Goal: Task Accomplishment & Management: Manage account settings

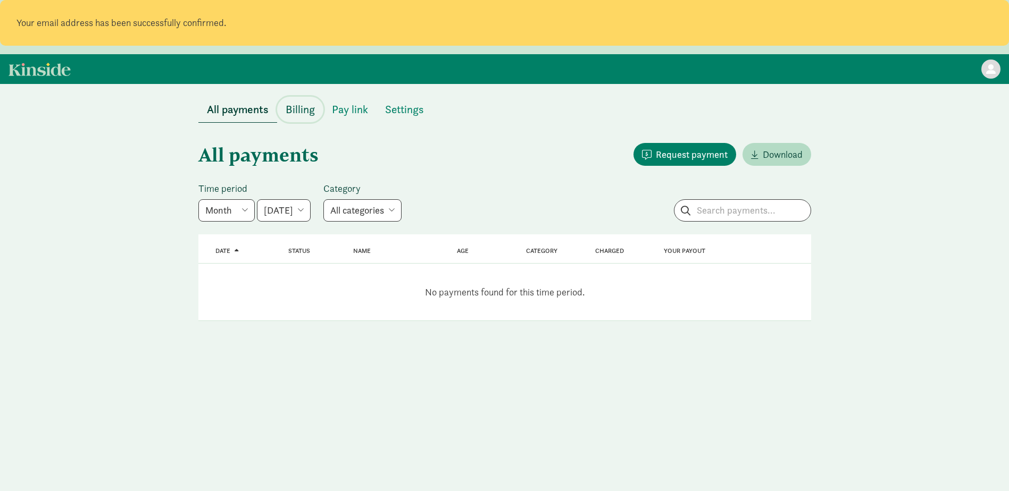
click at [304, 112] on span "Billing" at bounding box center [300, 109] width 29 height 17
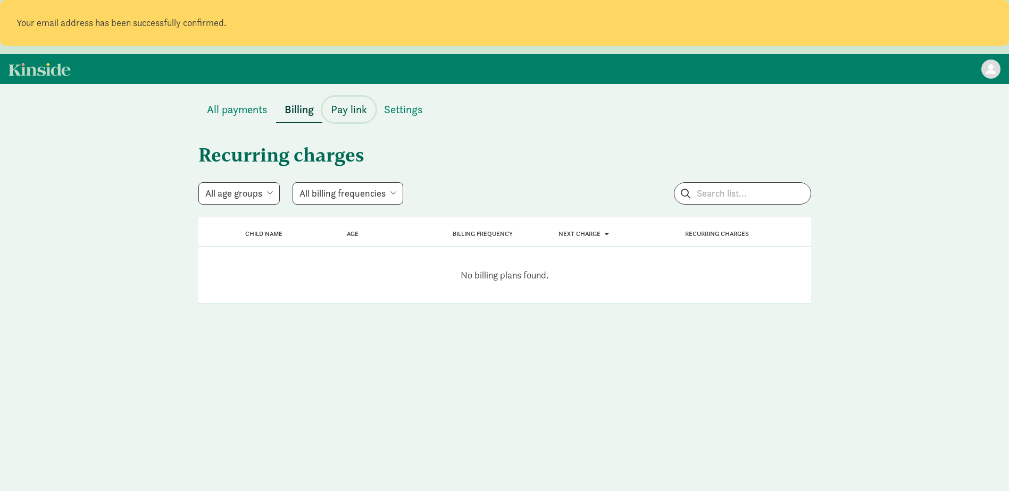
click at [339, 106] on span "Pay link" at bounding box center [349, 109] width 36 height 17
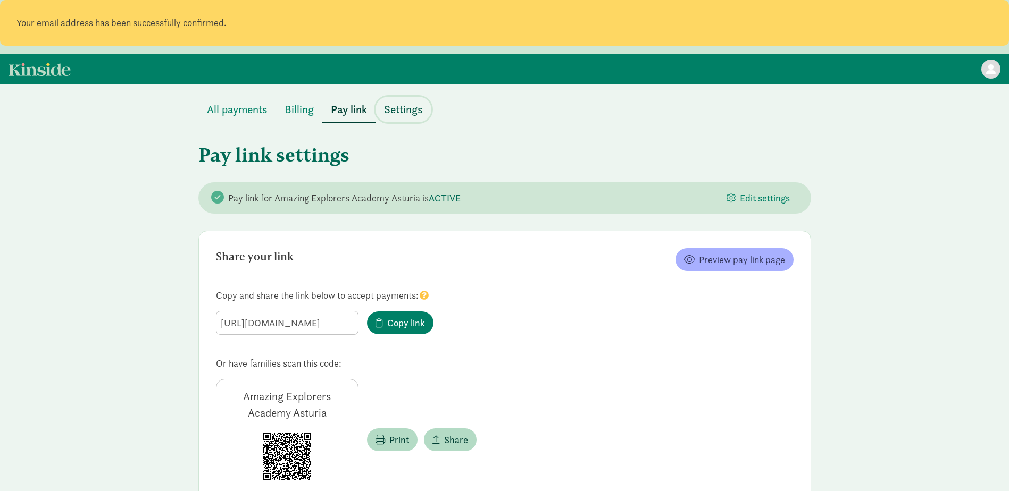
click at [396, 104] on span "Settings" at bounding box center [403, 109] width 39 height 17
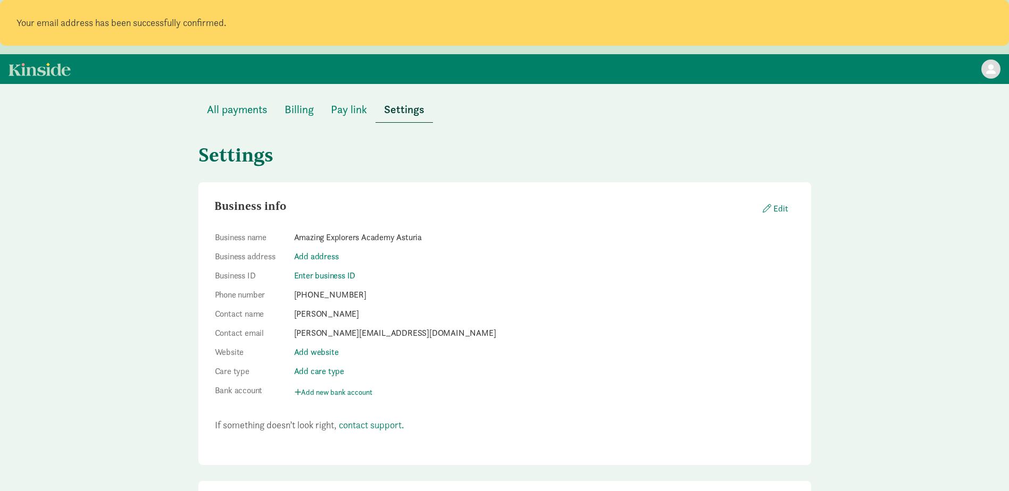
click at [223, 123] on div "Settings" at bounding box center [504, 148] width 613 height 51
click at [215, 113] on span "All payments" at bounding box center [237, 109] width 61 height 17
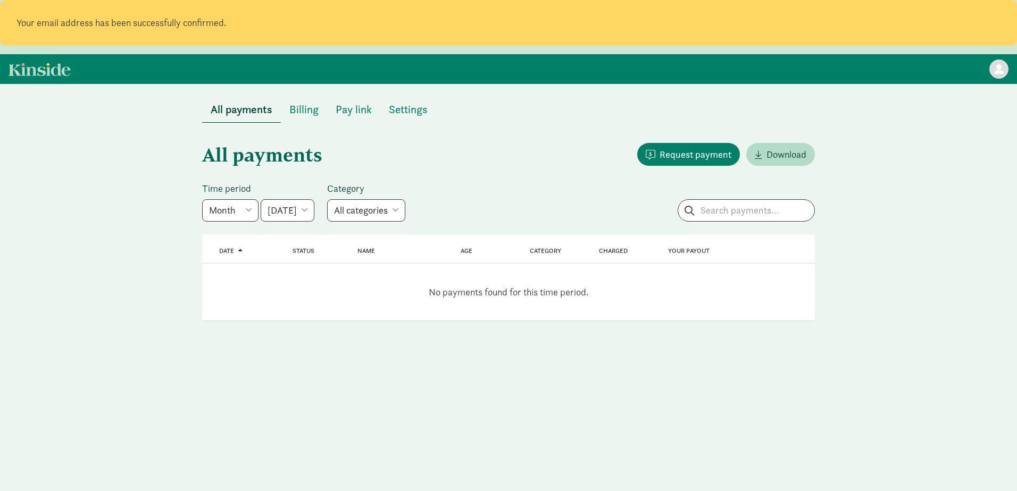
click appcues "× How to: Request payments In addition to sharing your payment link with parent…"
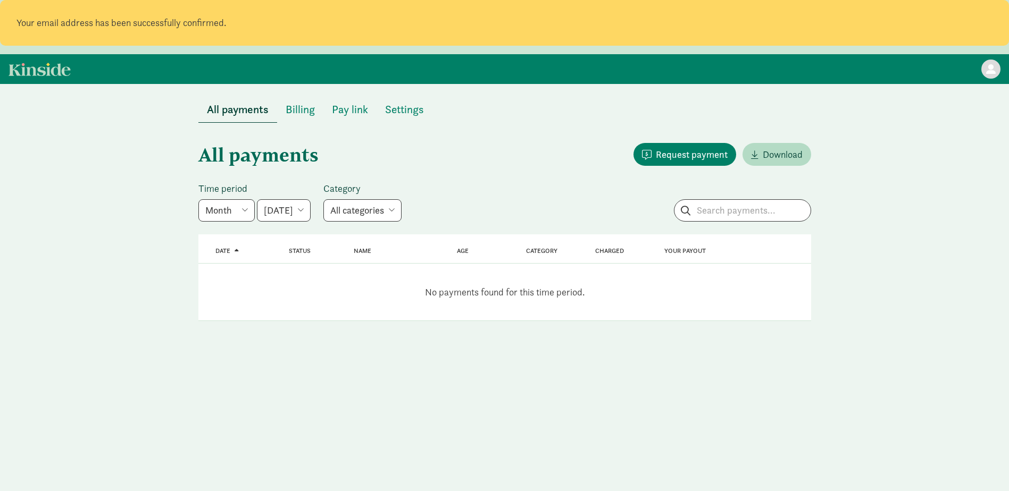
click at [994, 74] on div at bounding box center [990, 69] width 19 height 19
click at [103, 100] on div "All payments Billing Pay link Settings All payments Request payment Download Ti…" at bounding box center [504, 209] width 1009 height 250
click at [34, 72] on link at bounding box center [40, 69] width 62 height 13
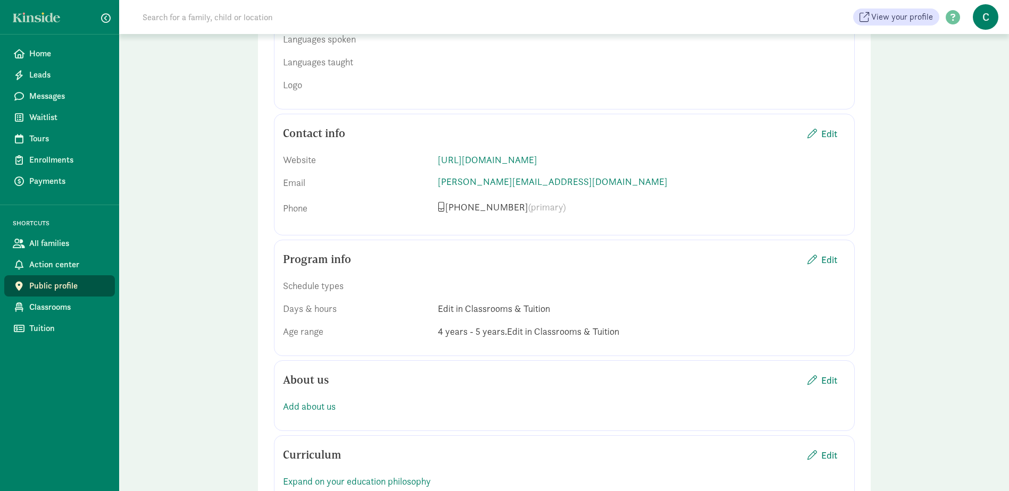
scroll to position [532, 0]
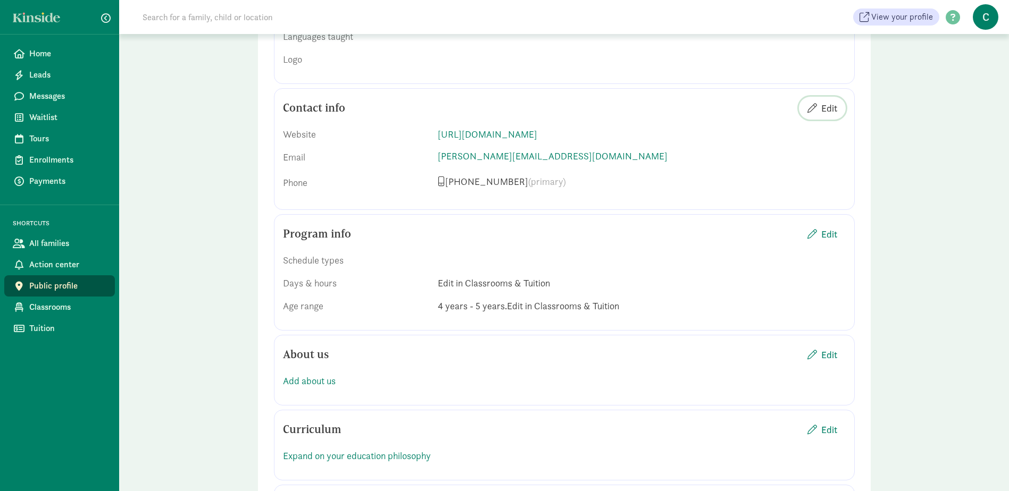
click at [823, 101] on span "Edit" at bounding box center [829, 108] width 16 height 14
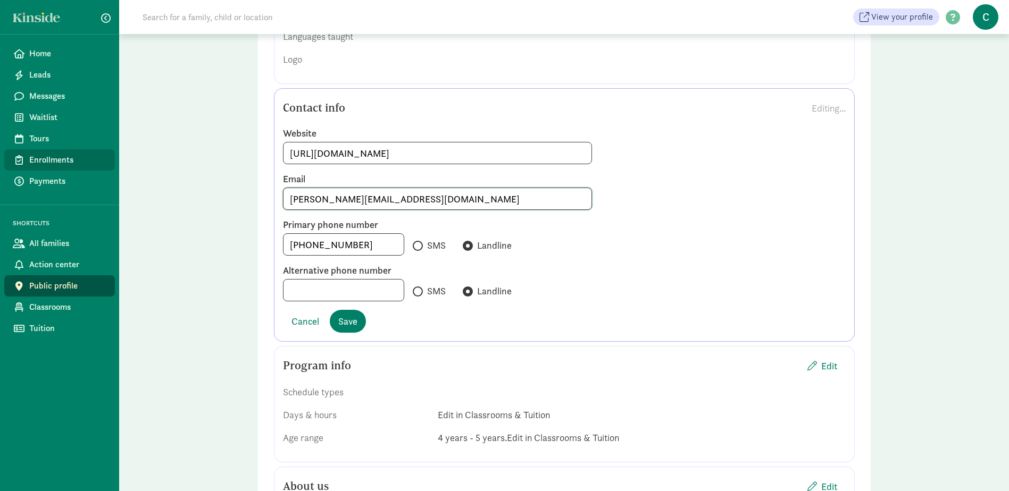
drag, startPoint x: 395, startPoint y: 183, endPoint x: 76, endPoint y: 167, distance: 319.5
click at [76, 167] on div "Home Leads Messages Waitlist Tours Enrollments Payments SHORTCUTS All families …" at bounding box center [504, 336] width 1009 height 1736
type input "c.bannach@aexplorers.com"
click at [337, 310] on button "Save" at bounding box center [348, 321] width 36 height 23
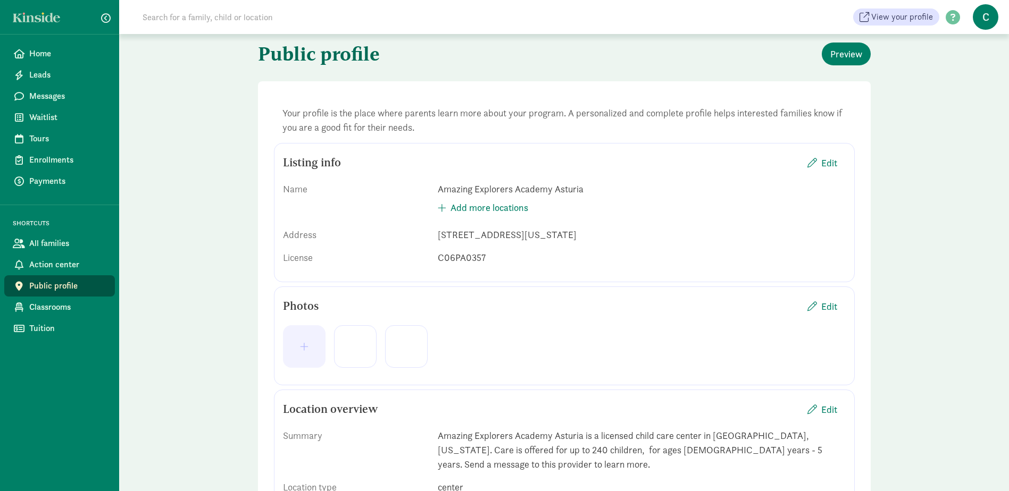
scroll to position [0, 0]
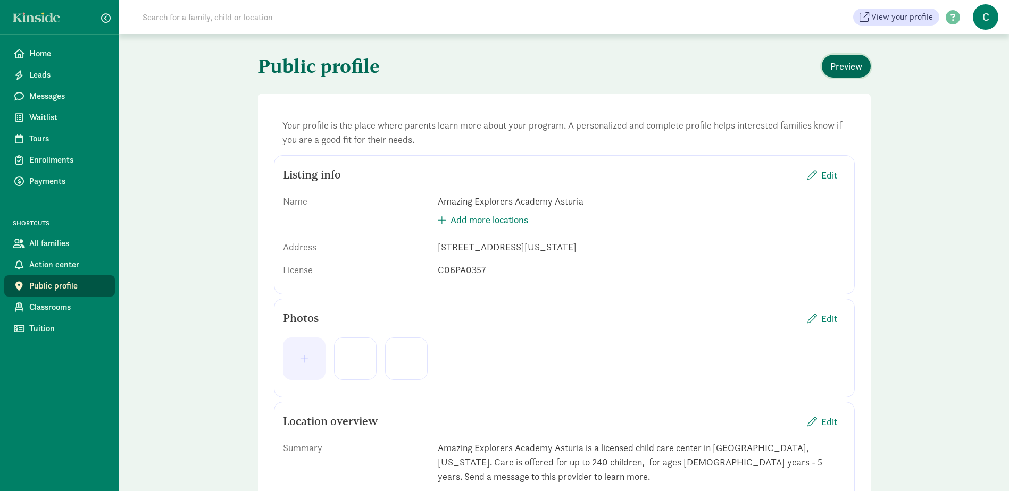
click at [854, 69] on span "Preview" at bounding box center [846, 66] width 32 height 14
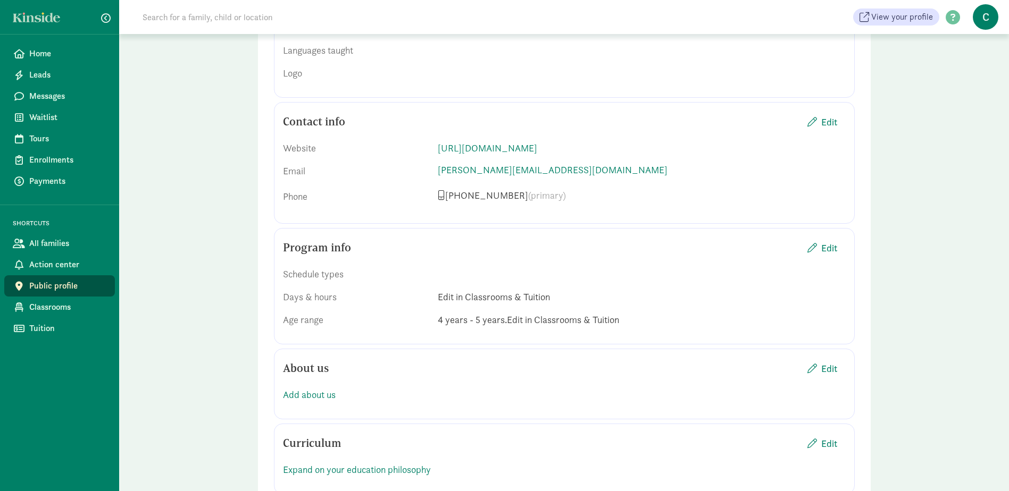
scroll to position [532, 0]
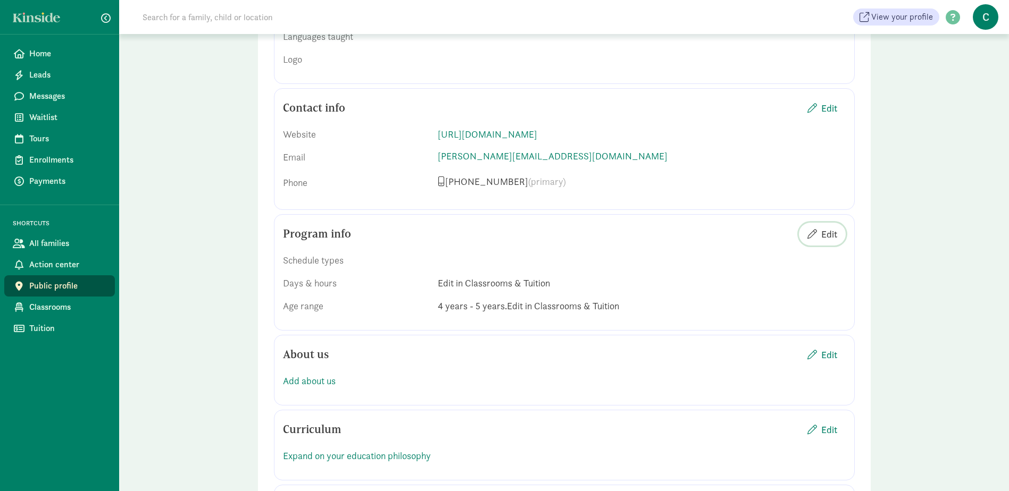
click at [830, 227] on span "Edit" at bounding box center [829, 234] width 16 height 14
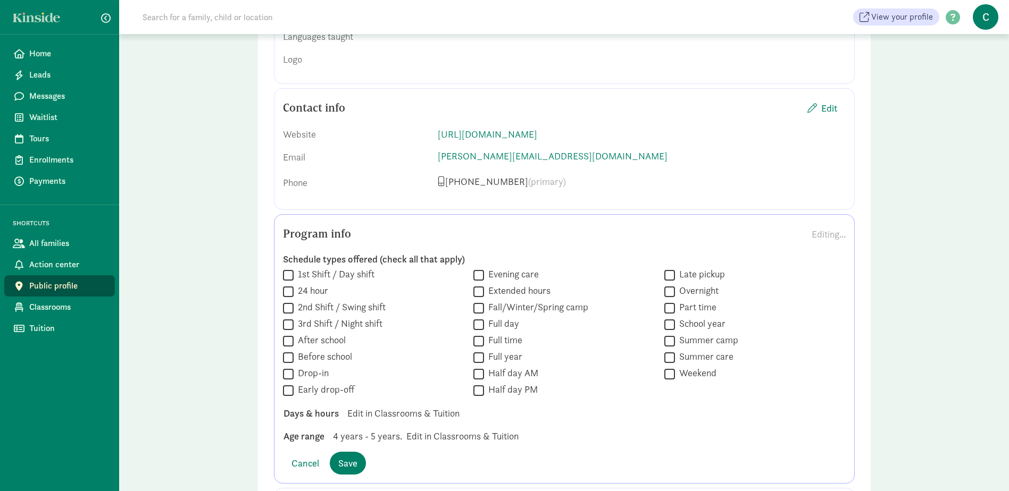
click at [287, 351] on input "Before school" at bounding box center [288, 358] width 11 height 14
checkbox input "true"
click at [290, 334] on input "After school" at bounding box center [288, 341] width 11 height 14
checkbox input "true"
click at [474, 318] on input "Full day" at bounding box center [478, 325] width 11 height 14
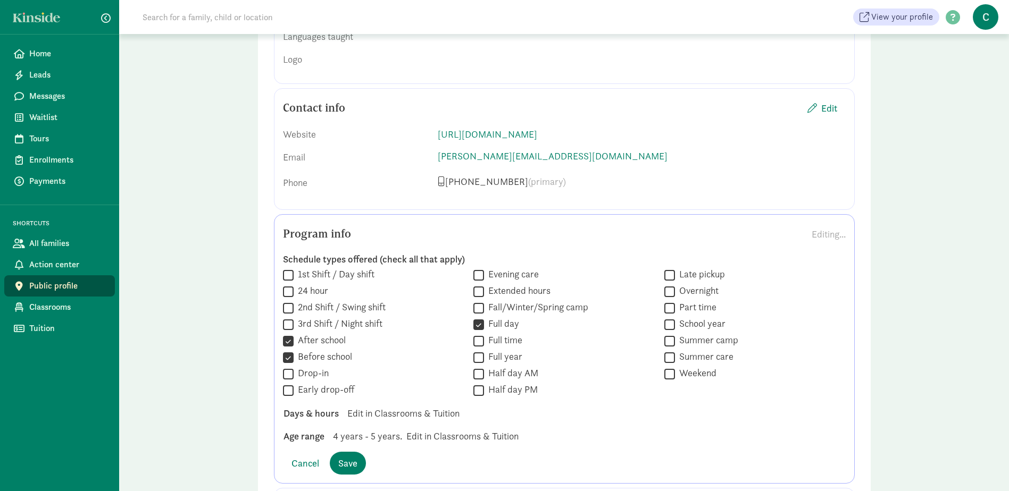
click at [481, 318] on input "Full day" at bounding box center [478, 325] width 11 height 14
checkbox input "false"
click at [480, 334] on input "Full time" at bounding box center [478, 341] width 11 height 14
checkbox input "true"
click at [670, 301] on input "Part time" at bounding box center [669, 308] width 11 height 14
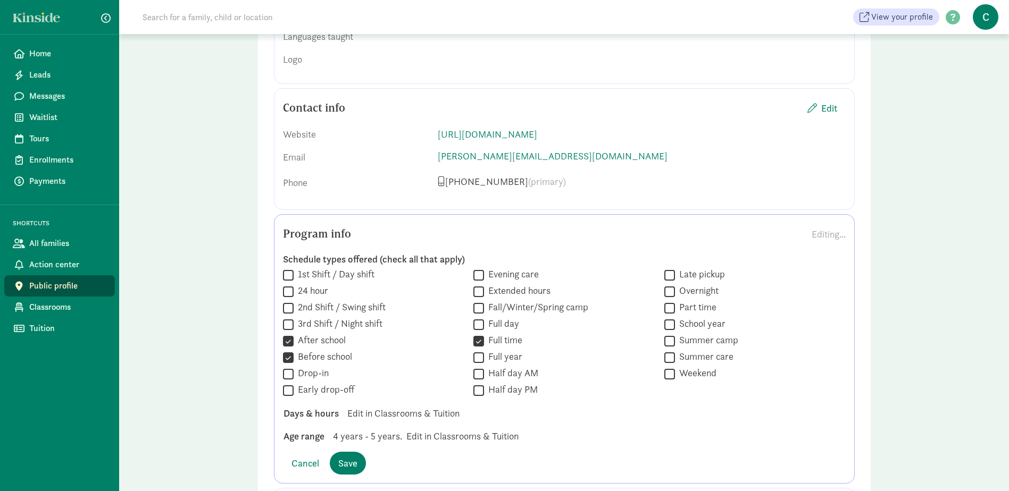
checkbox input "true"
click at [670, 318] on input "School year" at bounding box center [669, 325] width 11 height 14
checkbox input "true"
click at [669, 334] on input "Summer camp" at bounding box center [669, 341] width 11 height 14
checkbox input "true"
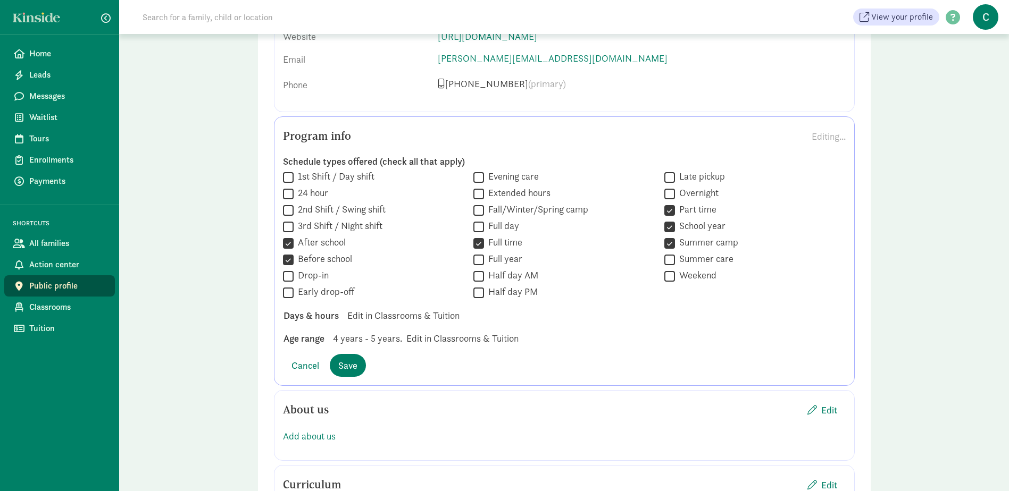
scroll to position [638, 0]
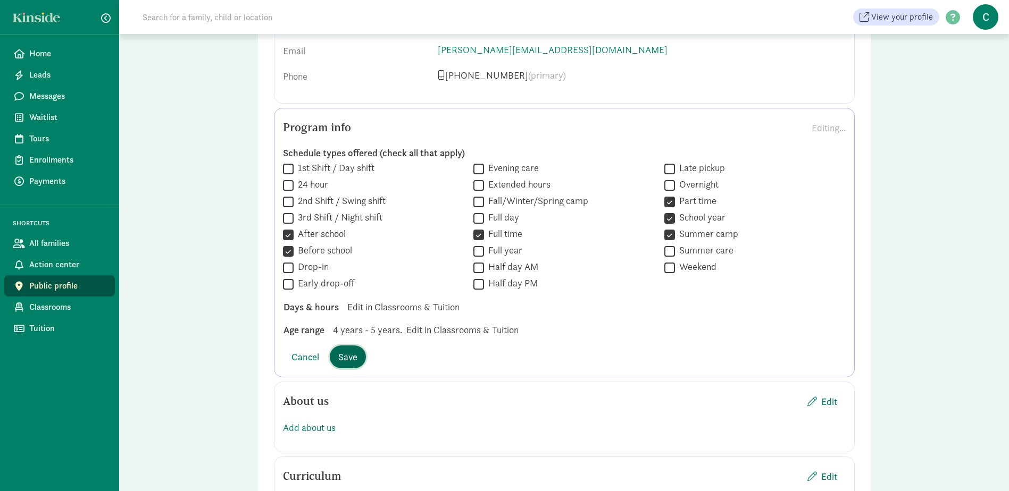
click at [360, 346] on button "Save" at bounding box center [348, 357] width 36 height 23
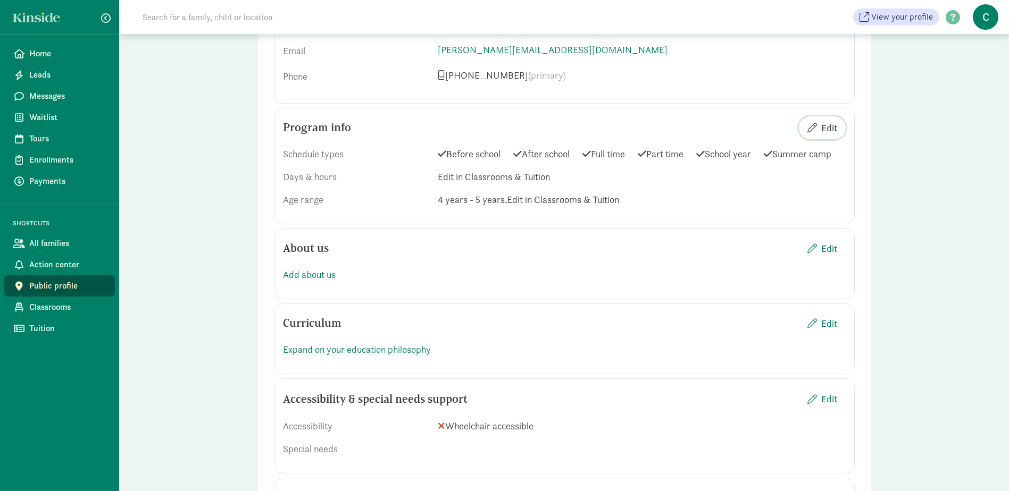
click at [833, 121] on span "Edit" at bounding box center [829, 128] width 16 height 14
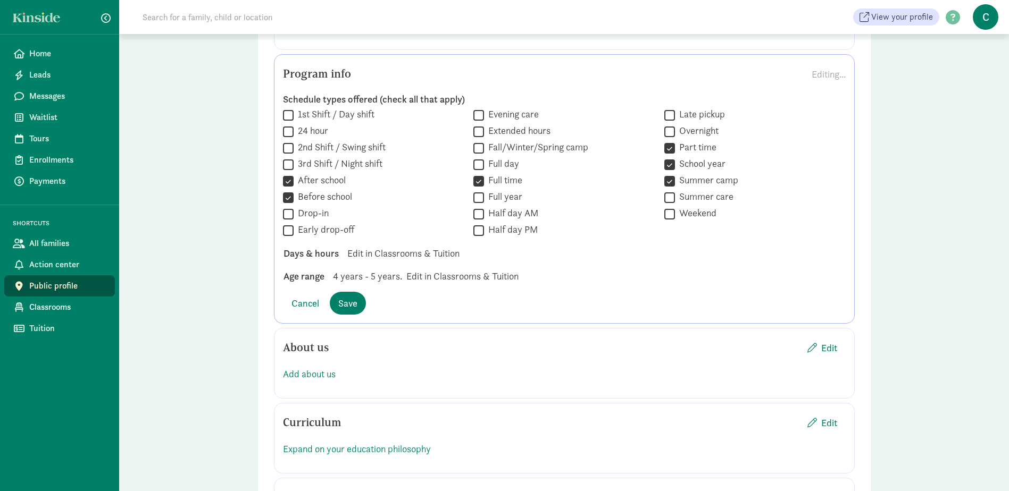
scroll to position [691, 0]
click at [72, 305] on span "Classrooms" at bounding box center [67, 307] width 77 height 13
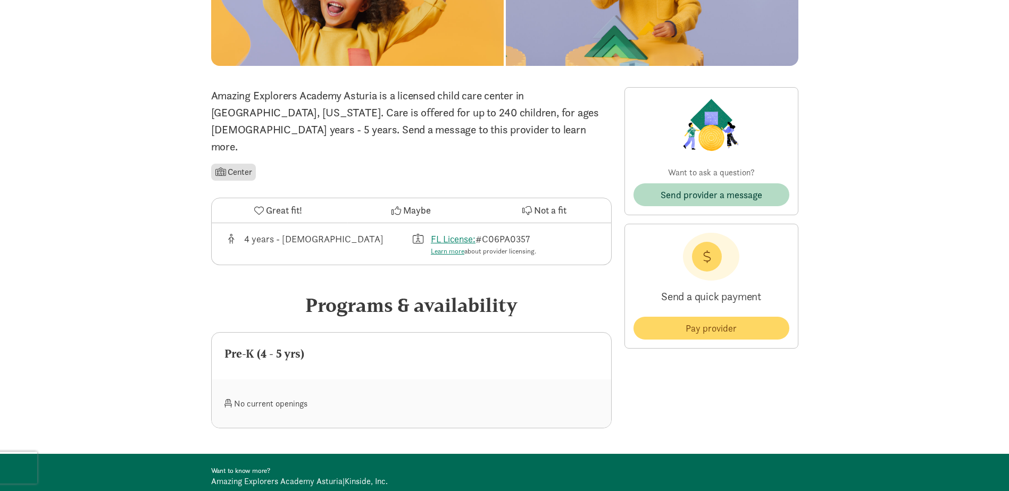
scroll to position [160, 0]
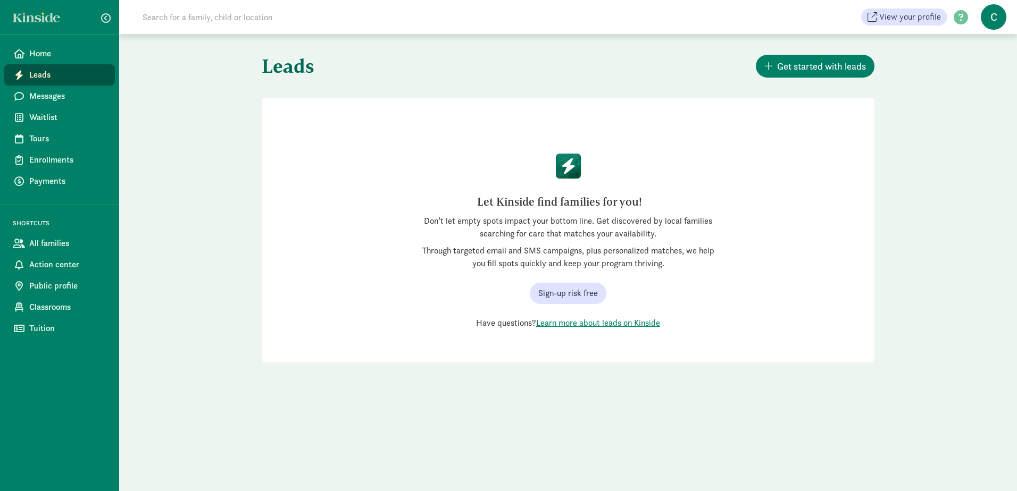
click at [1002, 12] on span "C" at bounding box center [994, 17] width 26 height 26
click at [974, 132] on div "Leads Get started with leads Let Kinside find families for you! Don’t let empty…" at bounding box center [568, 212] width 898 height 357
click at [908, 16] on span "View your profile" at bounding box center [910, 17] width 62 height 13
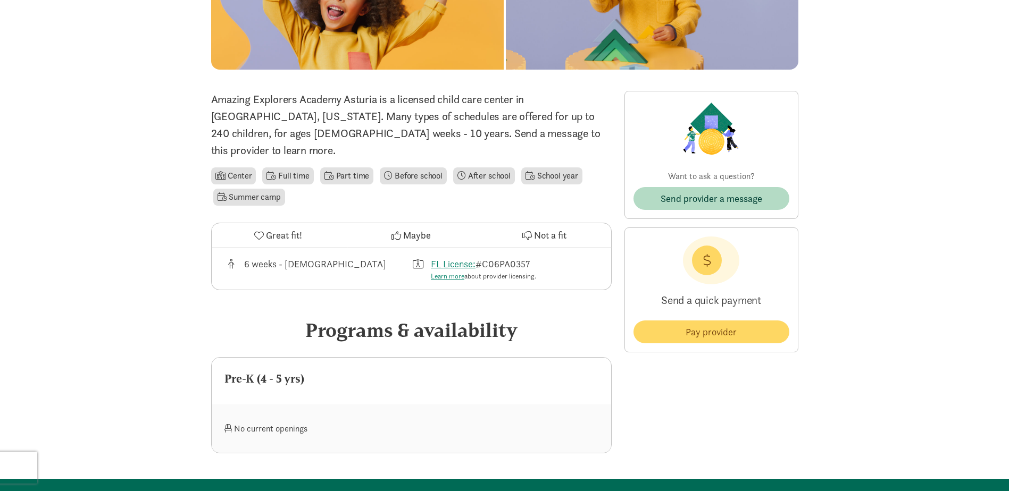
scroll to position [160, 0]
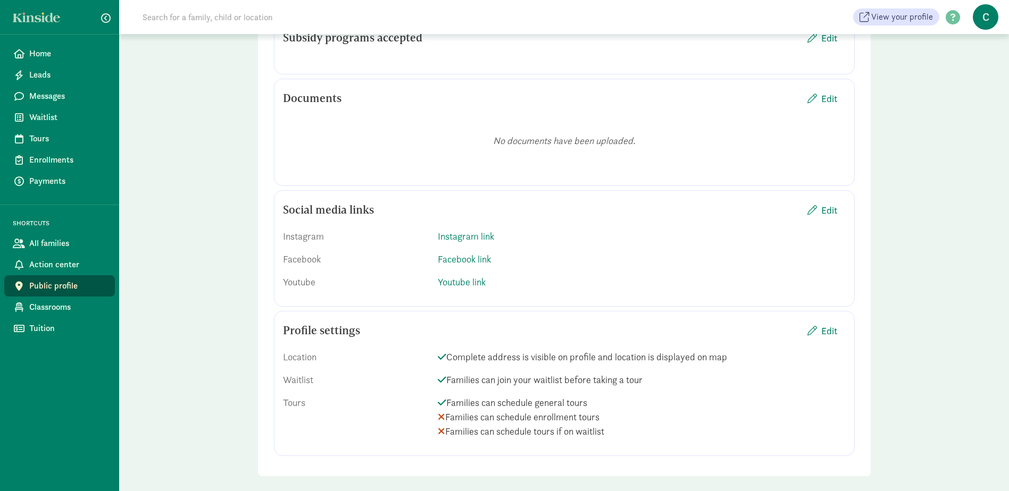
scroll to position [1127, 0]
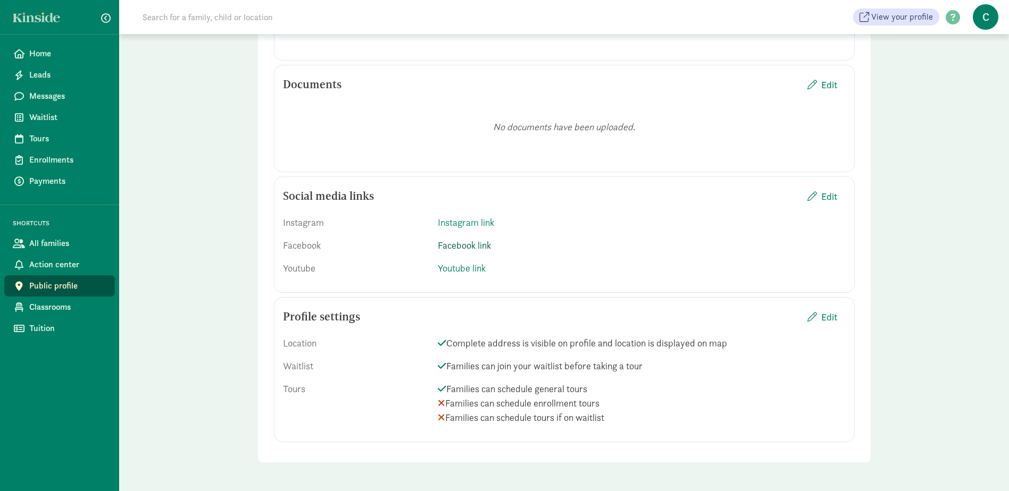
click at [460, 249] on link "Facebook link" at bounding box center [464, 245] width 53 height 12
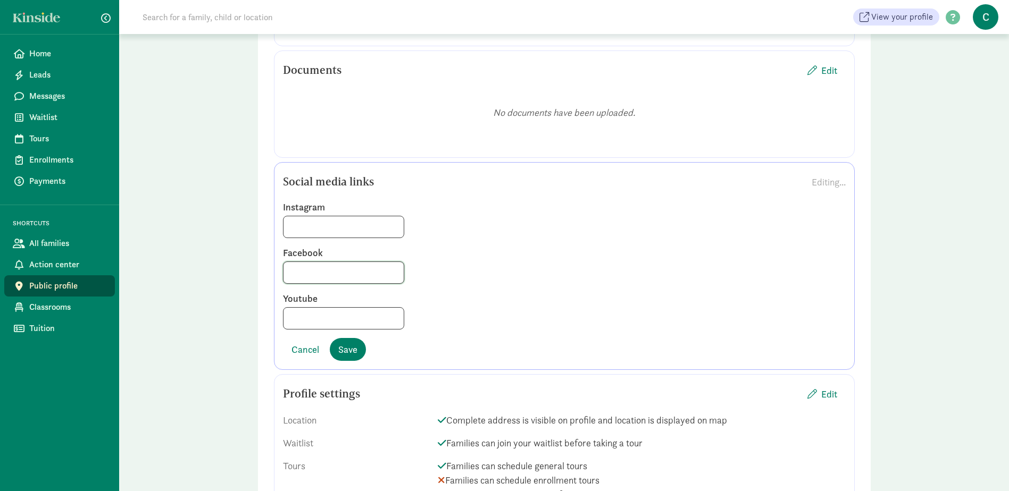
click at [306, 284] on input at bounding box center [344, 272] width 120 height 21
paste input "https://www.facebook.com/amazingexplorersasturia"
type input "https://www.facebook.com/amazingexplorersasturia"
click at [541, 330] on div at bounding box center [564, 318] width 563 height 22
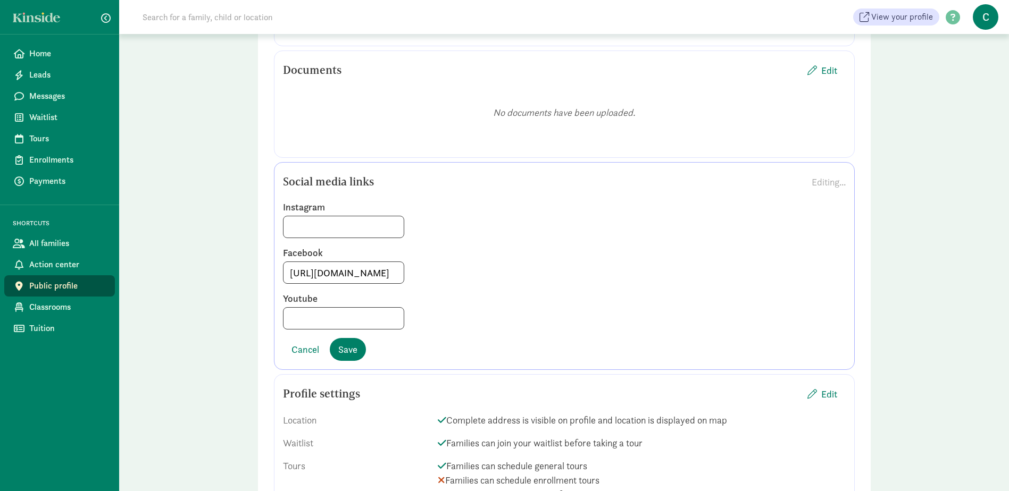
scroll to position [0, 0]
click at [344, 357] on span "Save" at bounding box center [347, 350] width 19 height 14
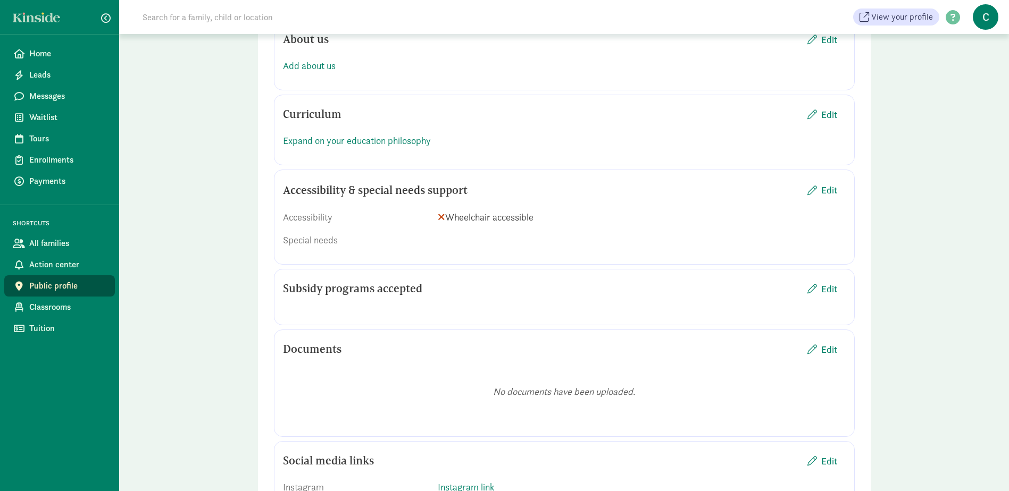
scroll to position [648, 0]
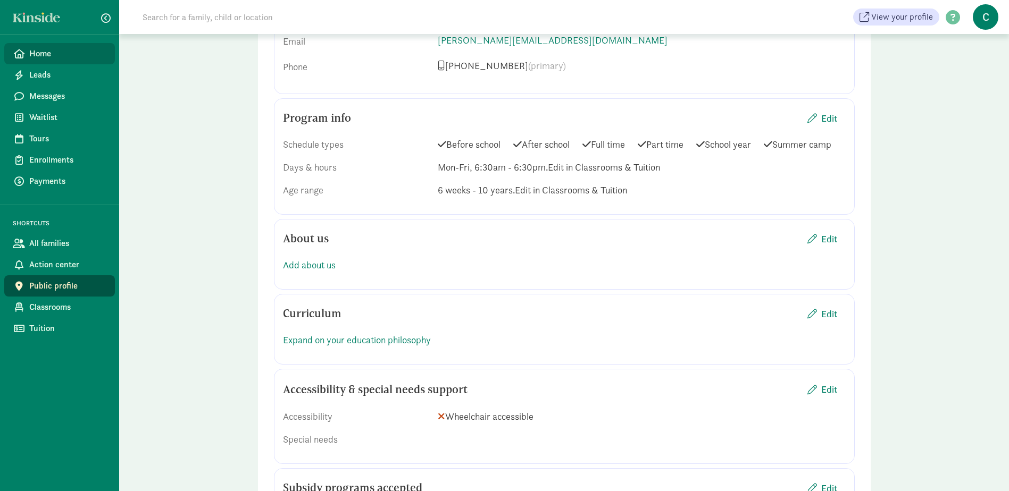
click at [59, 53] on span "Home" at bounding box center [67, 53] width 77 height 13
